Goal: Task Accomplishment & Management: Manage account settings

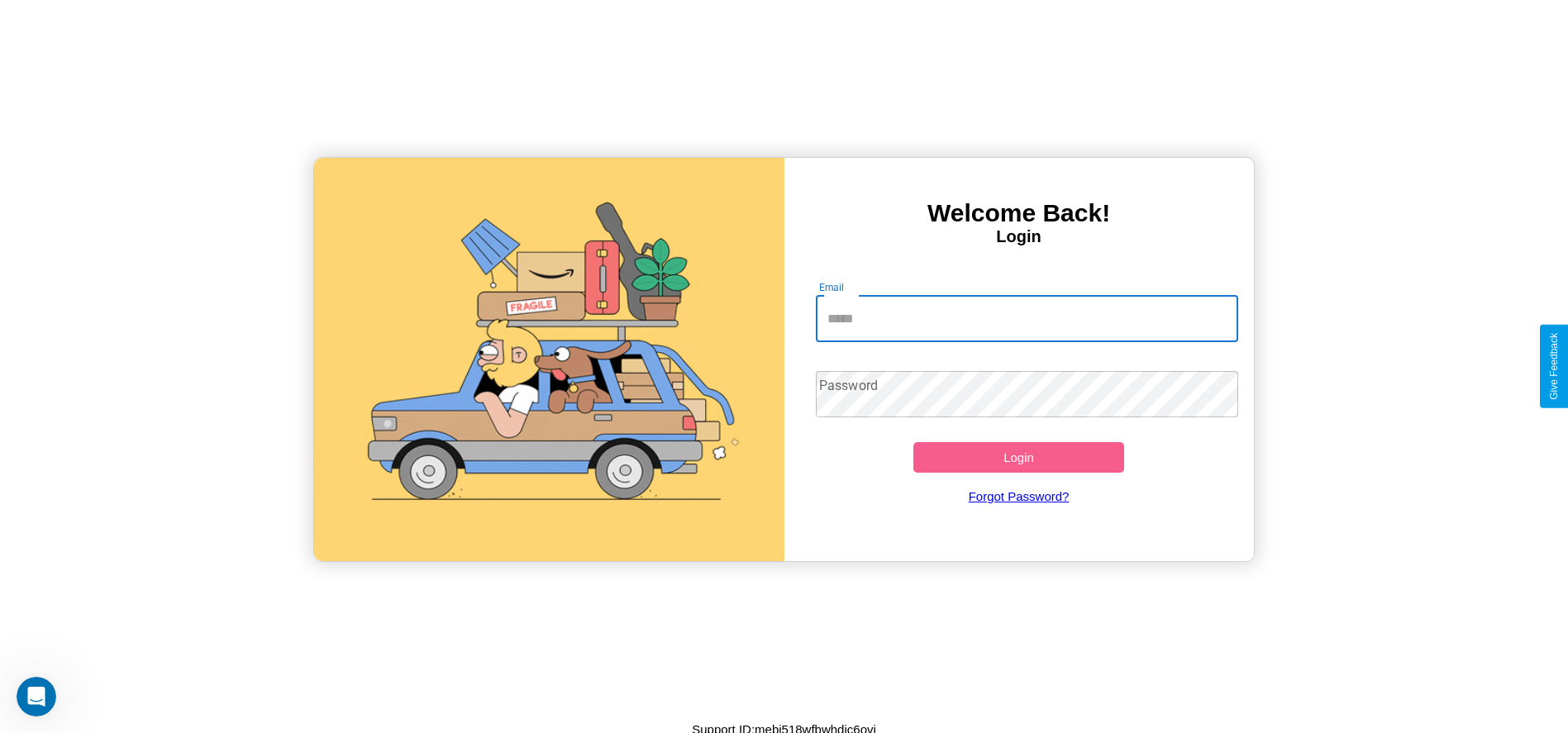
click at [1026, 318] on input "Email" at bounding box center [1026, 319] width 422 height 47
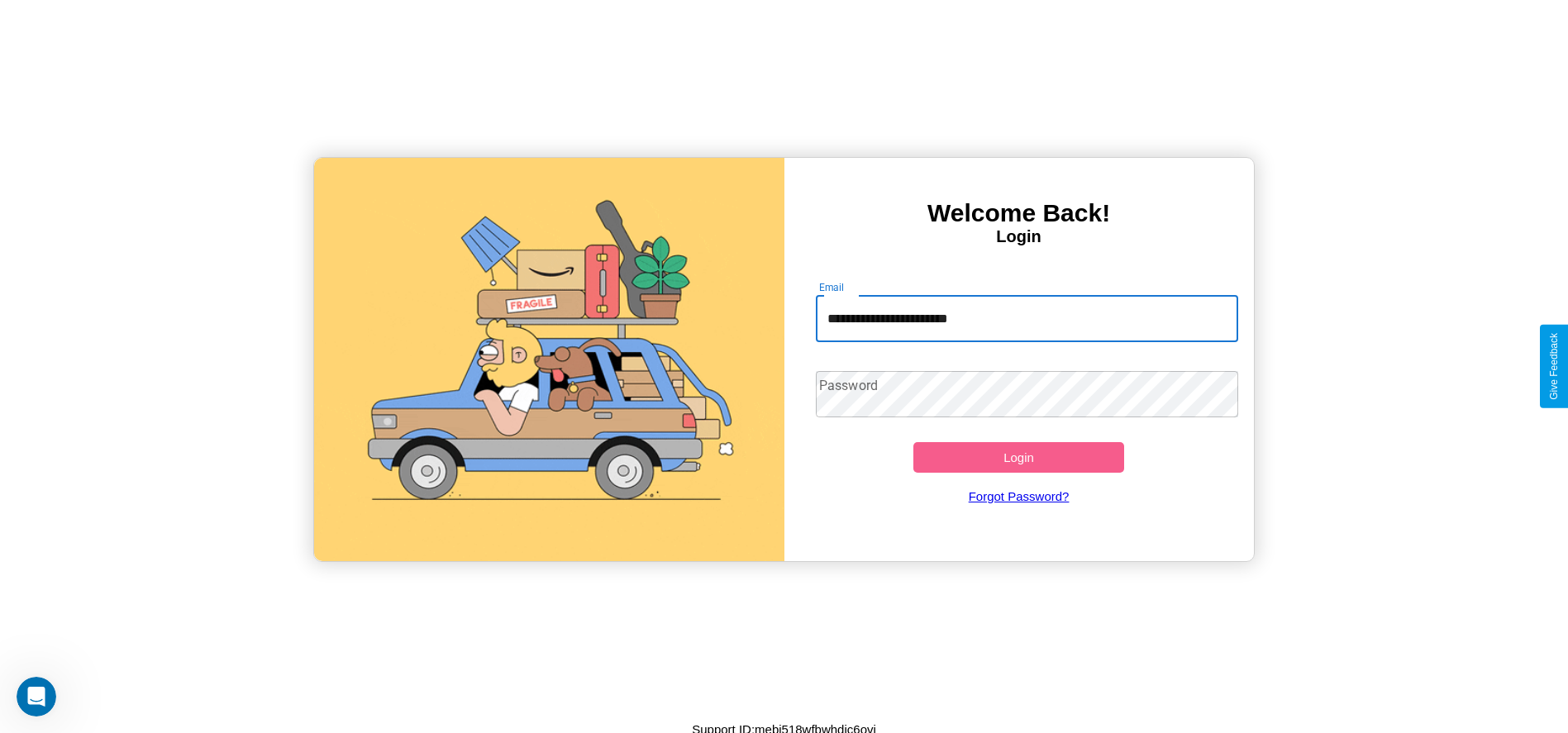
type input "**********"
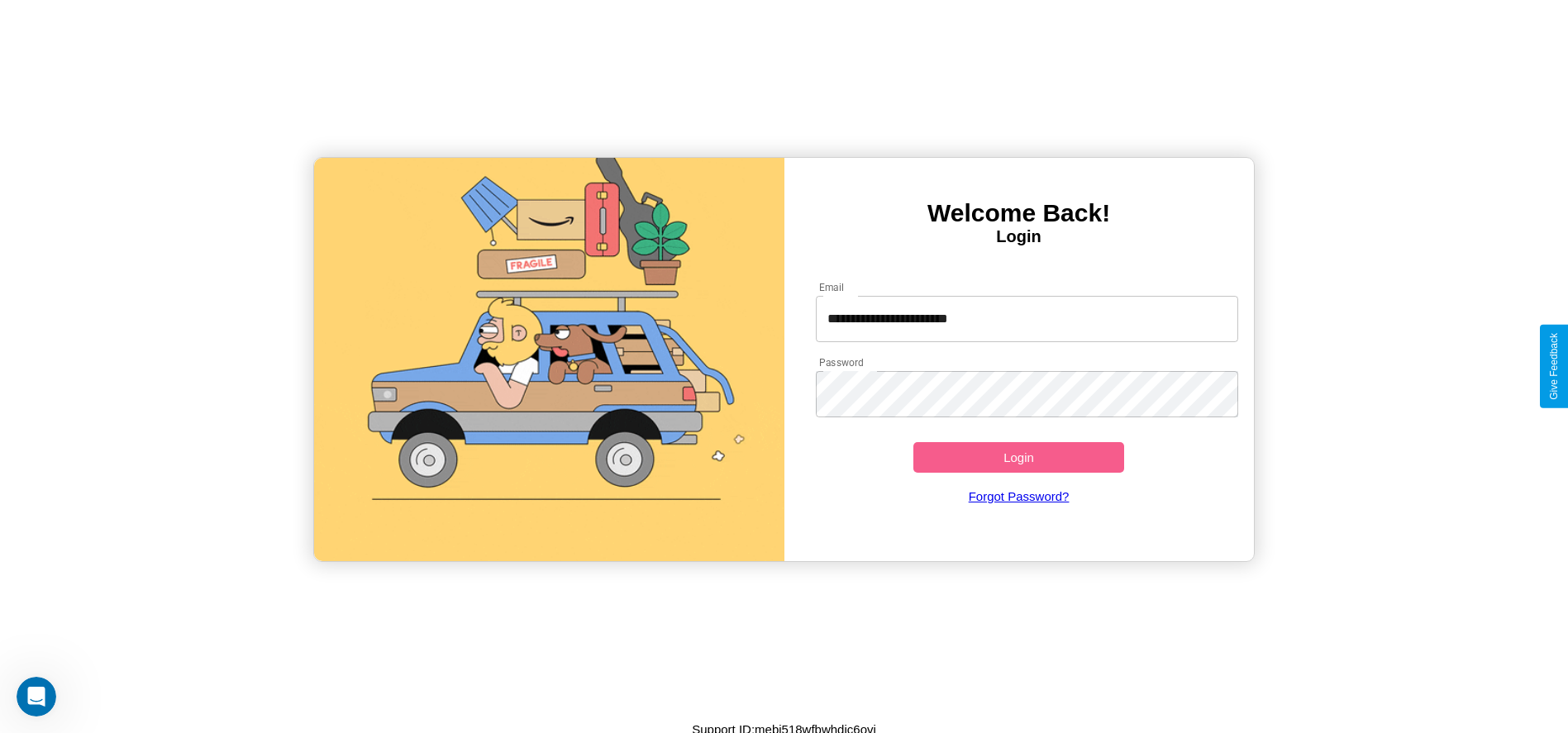
click at [1018, 457] on button "Login" at bounding box center [1019, 457] width 212 height 31
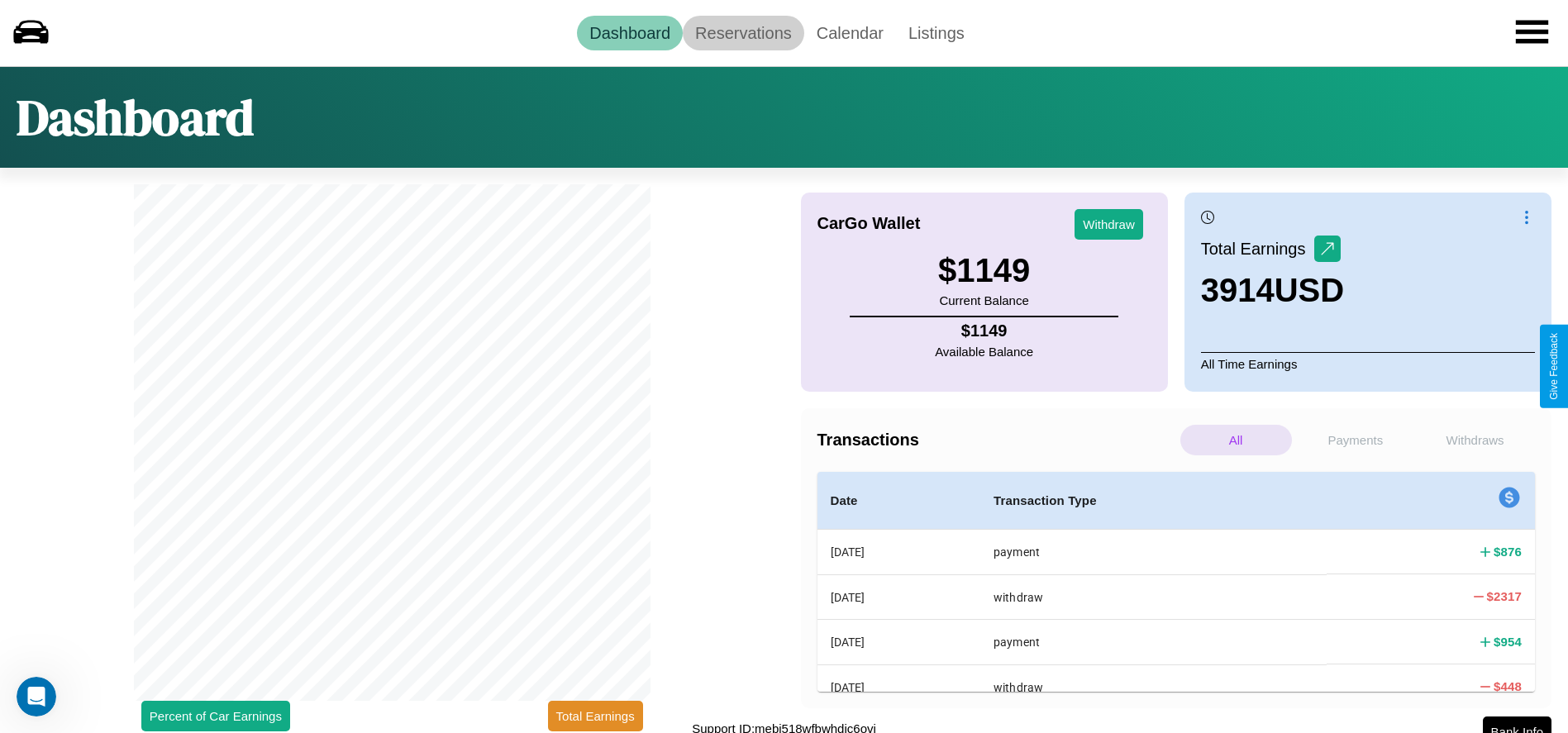
click at [743, 32] on link "Reservations" at bounding box center [743, 32] width 121 height 35
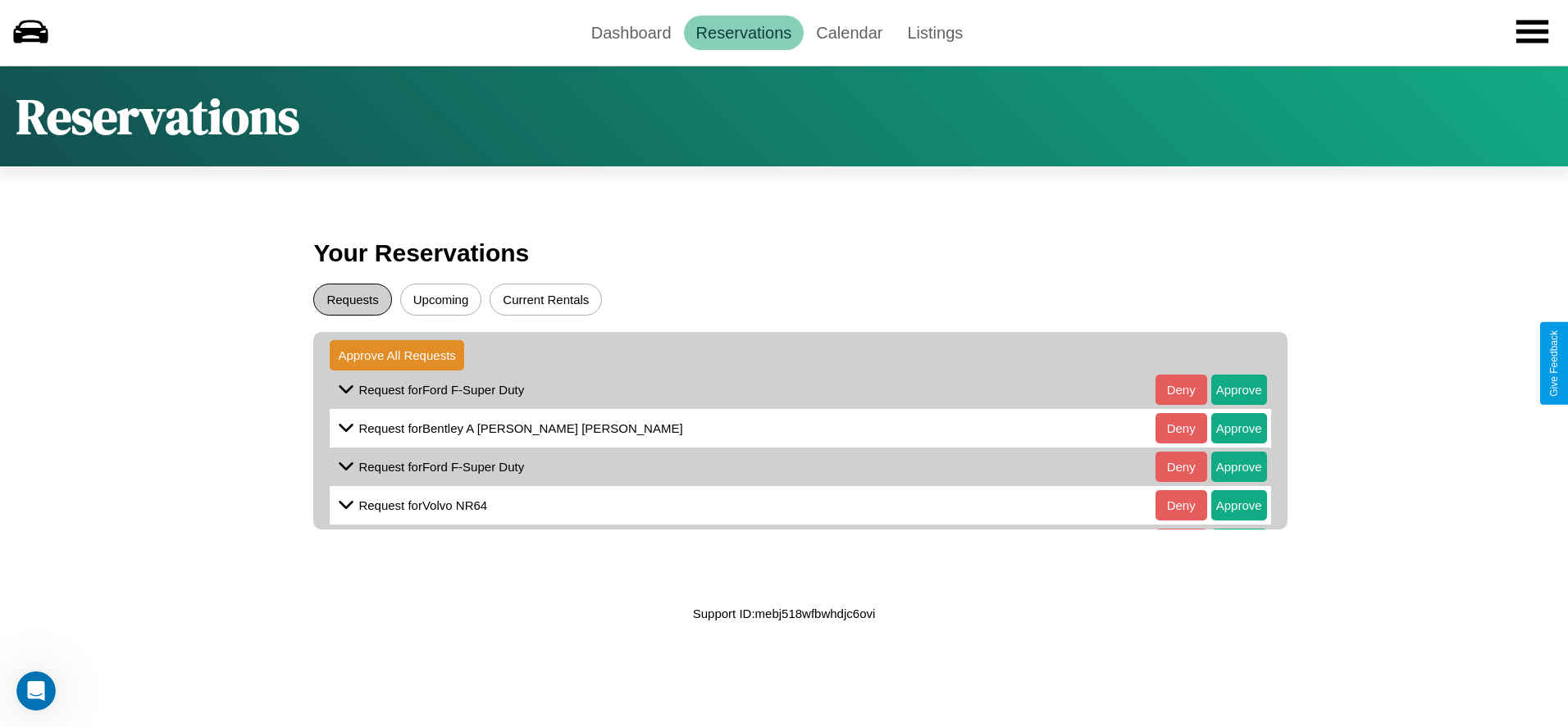
click at [353, 299] on button "Requests" at bounding box center [352, 299] width 78 height 32
click at [1226, 389] on button "Approve" at bounding box center [1238, 390] width 56 height 30
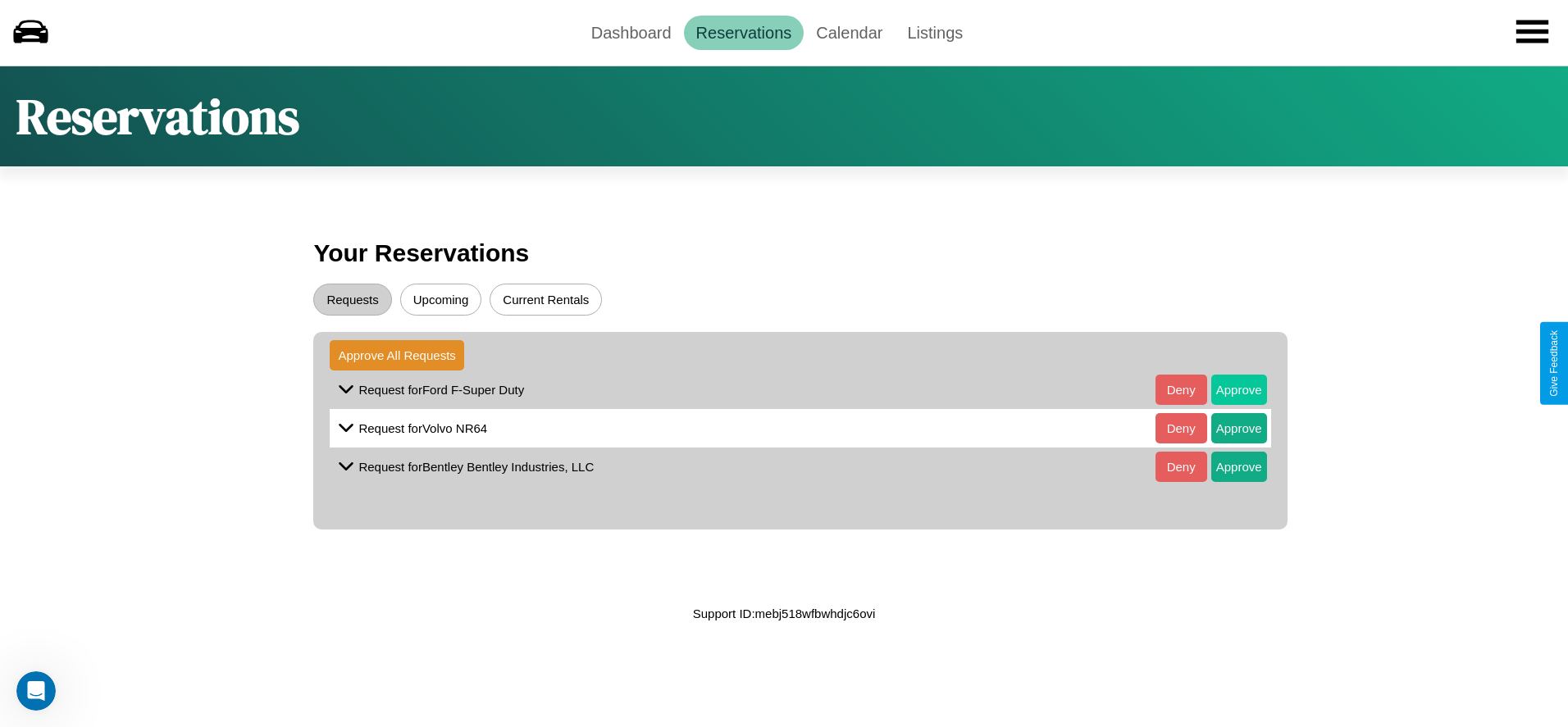
click at [1226, 389] on button "Approve" at bounding box center [1238, 390] width 56 height 30
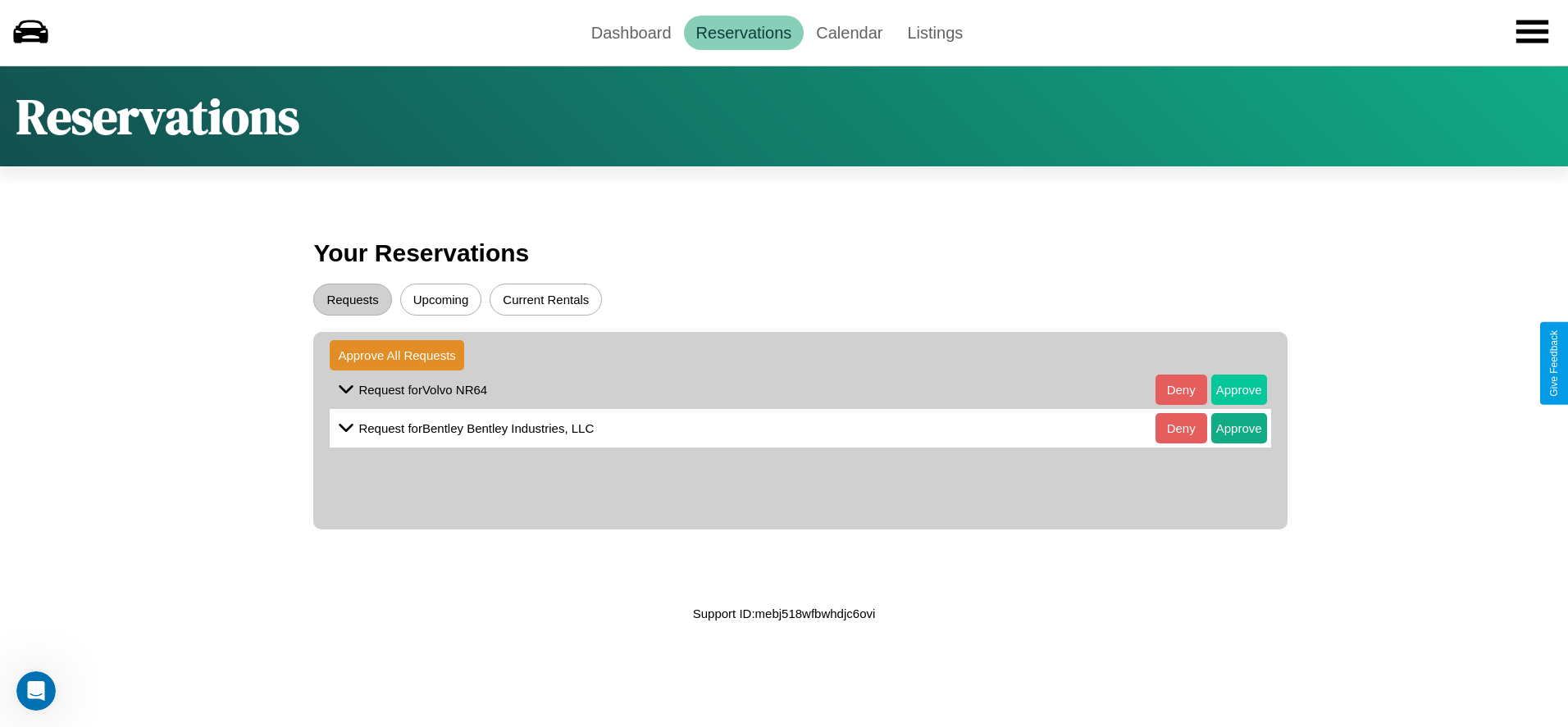
click at [1226, 389] on button "Approve" at bounding box center [1238, 390] width 56 height 30
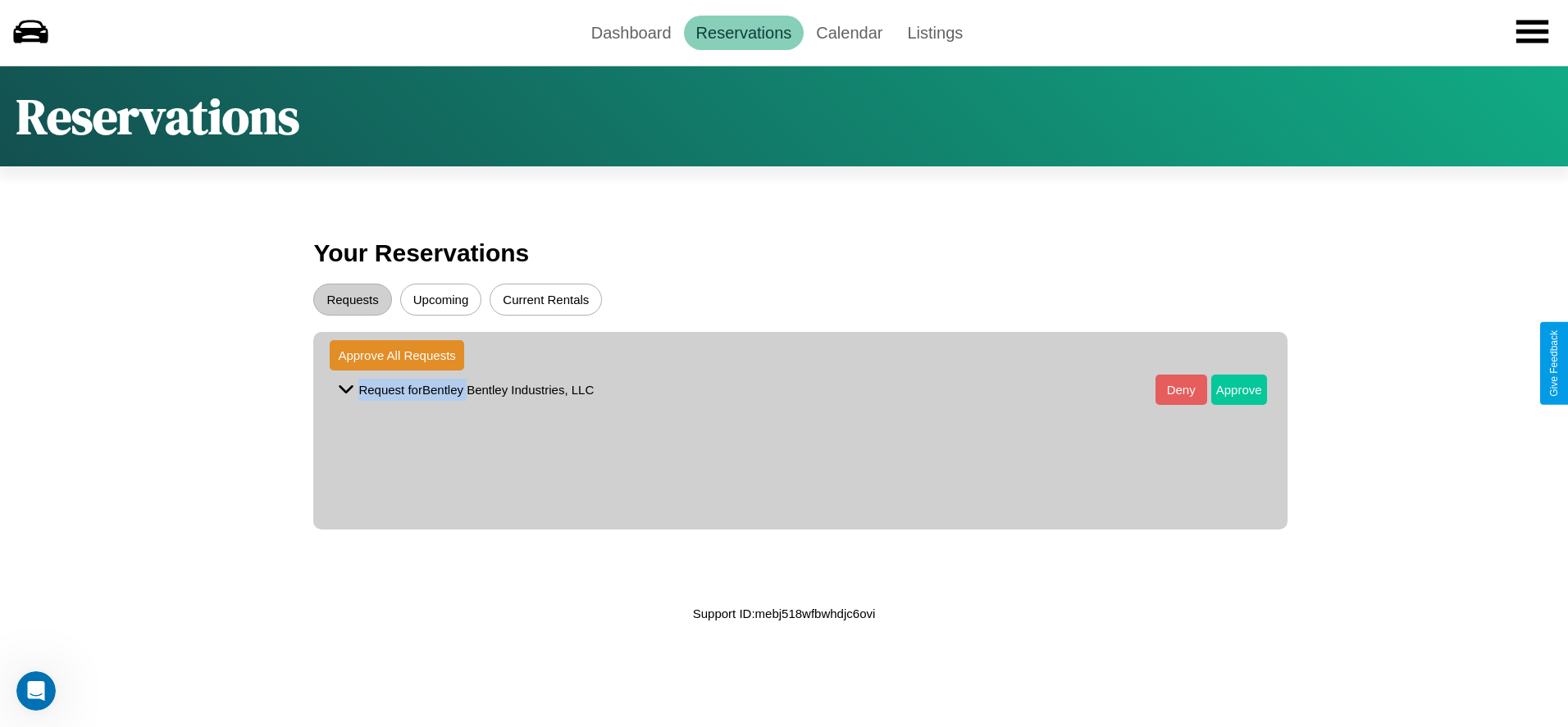
click at [1226, 389] on button "Approve" at bounding box center [1238, 390] width 56 height 30
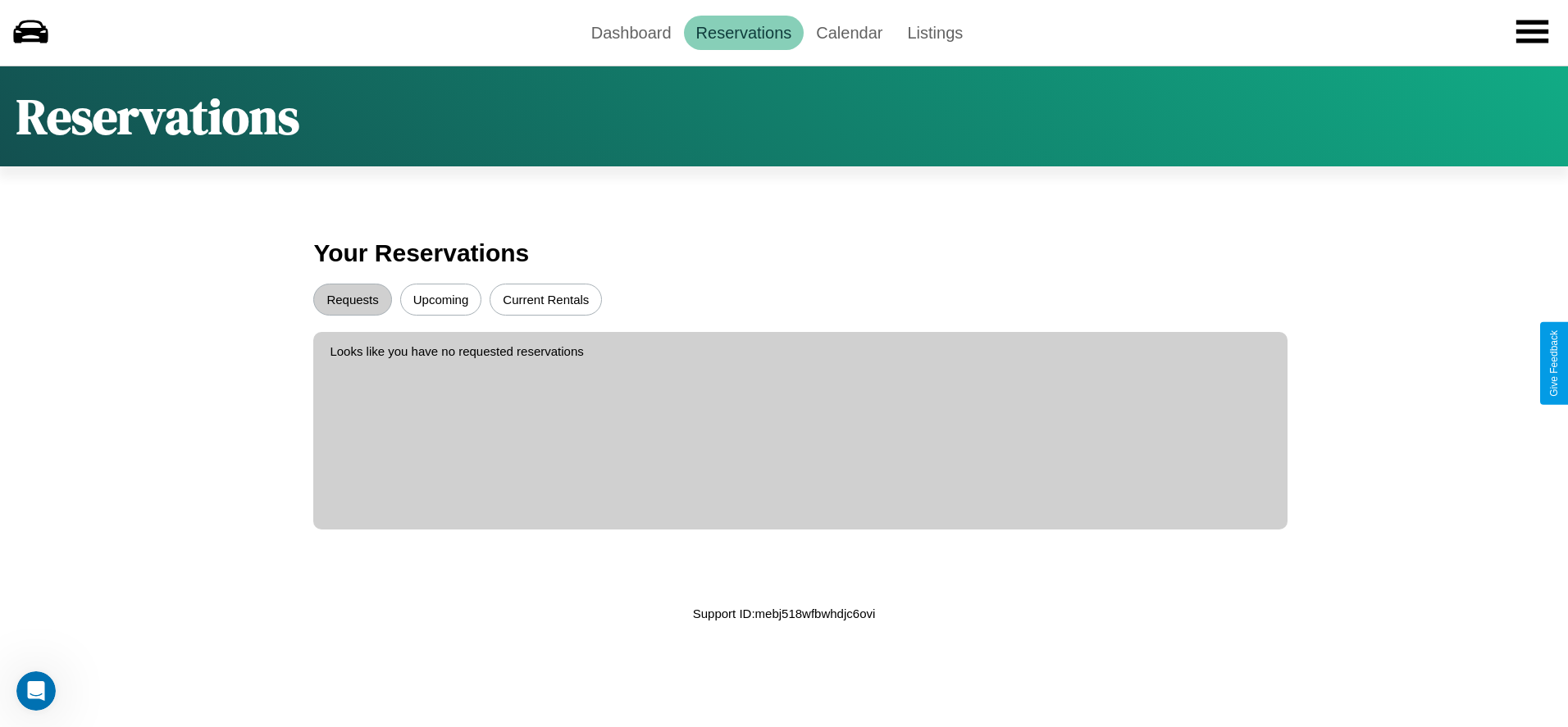
click at [440, 299] on button "Upcoming" at bounding box center [441, 299] width 82 height 32
